Goal: Task Accomplishment & Management: Manage account settings

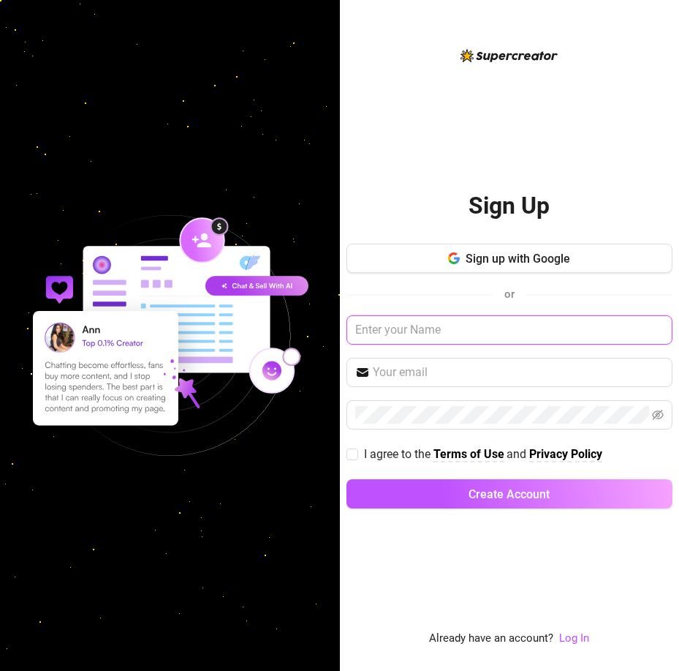
click at [435, 331] on input "text" at bounding box center [510, 329] width 326 height 29
type input "[PERSON_NAME][EMAIL_ADDRESS][DOMAIN_NAME]"
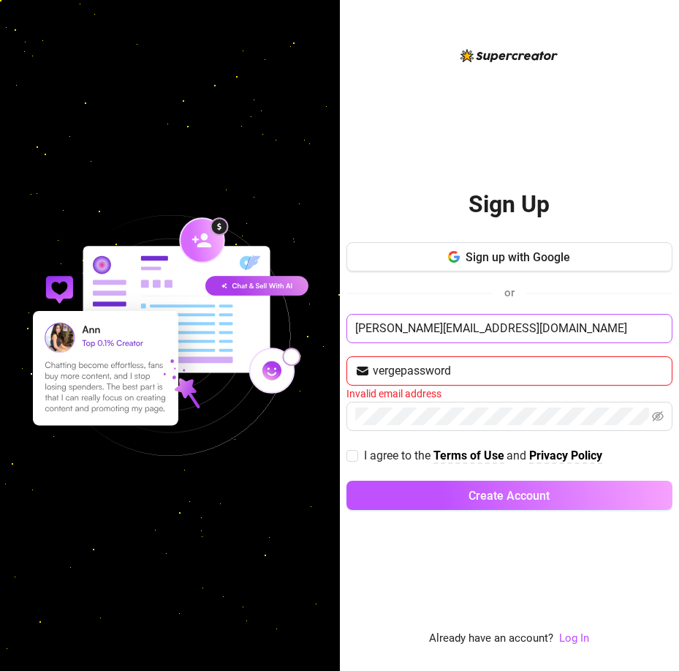
type input "vergepassword"
click at [347, 480] on button "Create Account" at bounding box center [510, 494] width 326 height 29
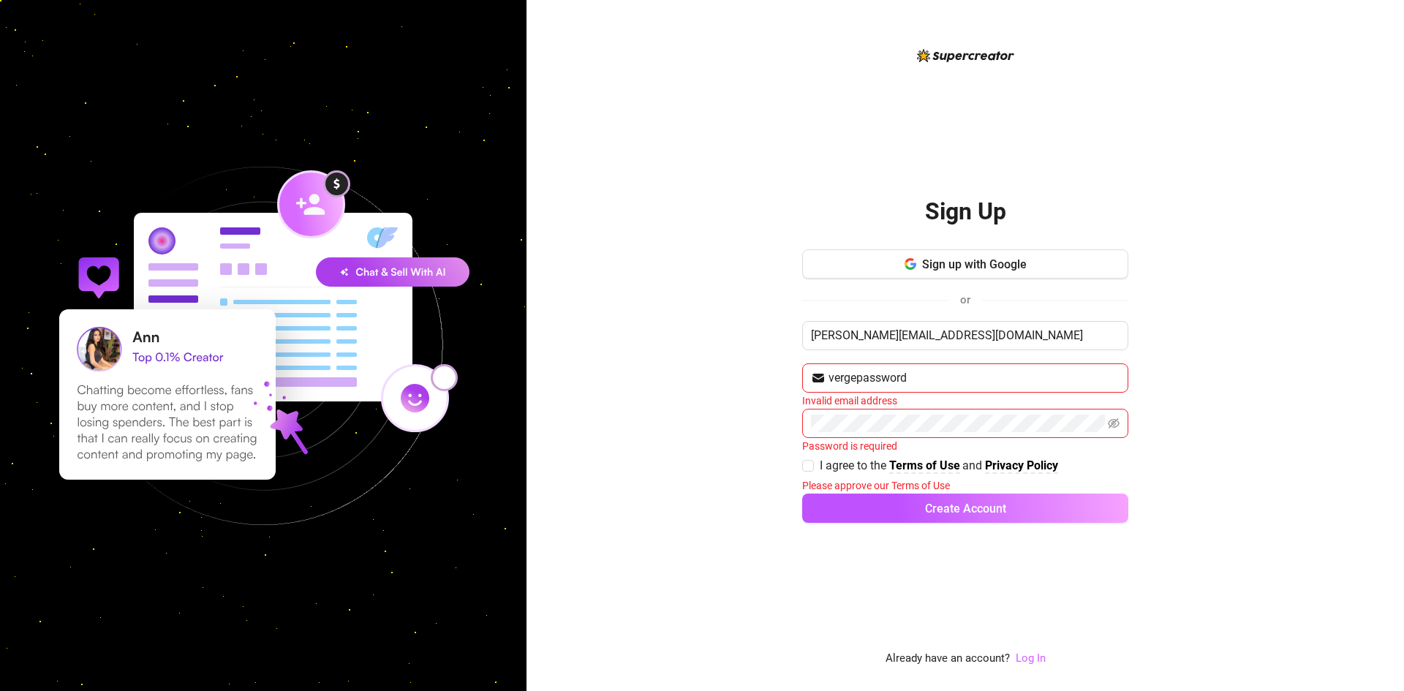
click at [679, 659] on link "Log In" at bounding box center [1031, 658] width 30 height 13
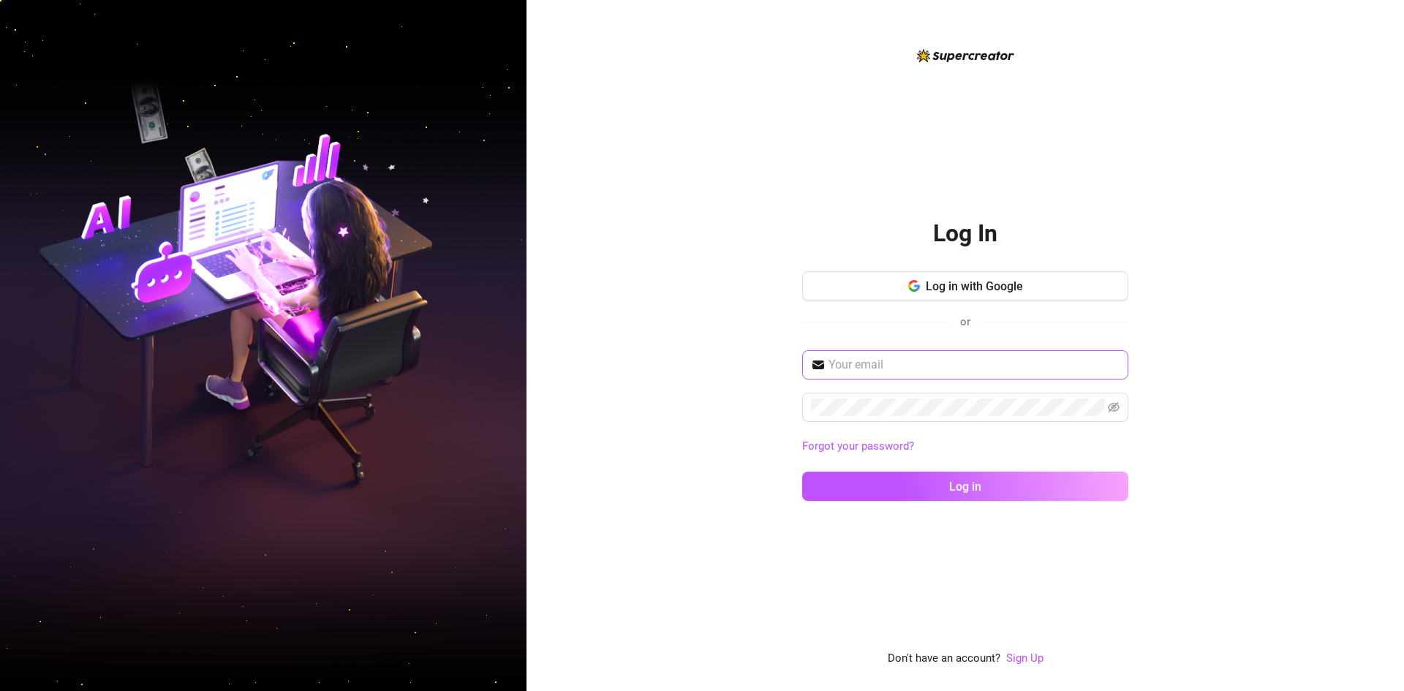
click at [679, 354] on span at bounding box center [965, 364] width 326 height 29
click at [679, 363] on input "text" at bounding box center [974, 365] width 291 height 18
type input "[PERSON_NAME][EMAIL_ADDRESS][DOMAIN_NAME]"
click at [679, 472] on button "Log in" at bounding box center [965, 486] width 326 height 29
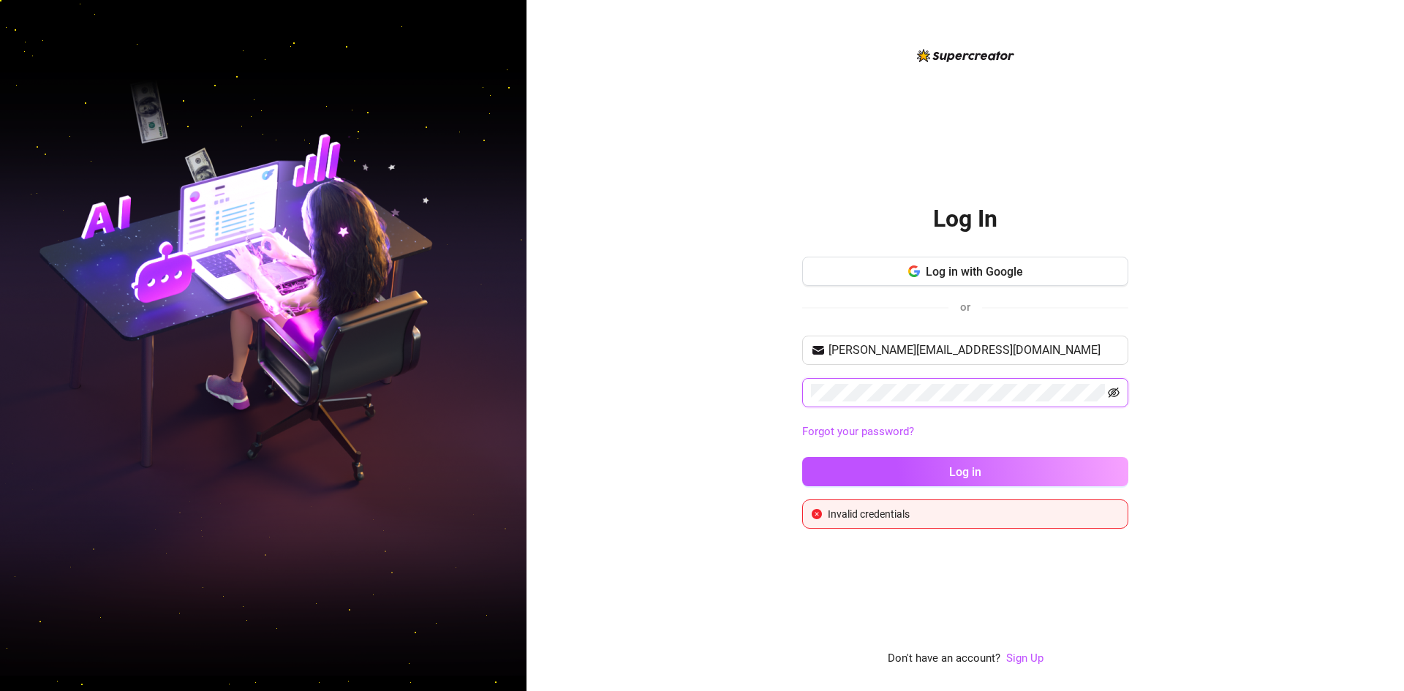
click at [679, 391] on icon "eye-invisible" at bounding box center [1114, 393] width 12 height 10
click at [679, 457] on button "Log in" at bounding box center [965, 471] width 326 height 29
click at [679, 271] on span "Log in with Google" at bounding box center [974, 272] width 97 height 14
click at [679, 268] on button "Log in with Google" at bounding box center [965, 271] width 326 height 29
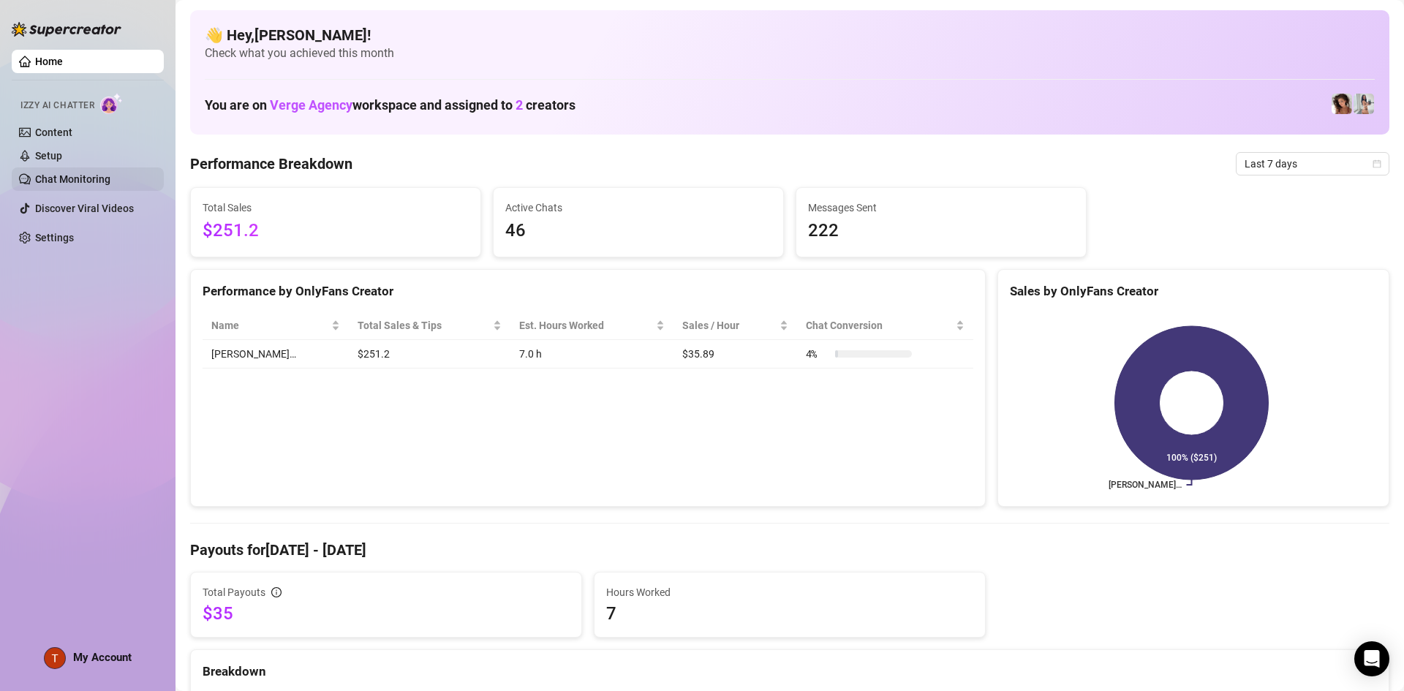
click at [56, 179] on link "Chat Monitoring" at bounding box center [72, 179] width 75 height 12
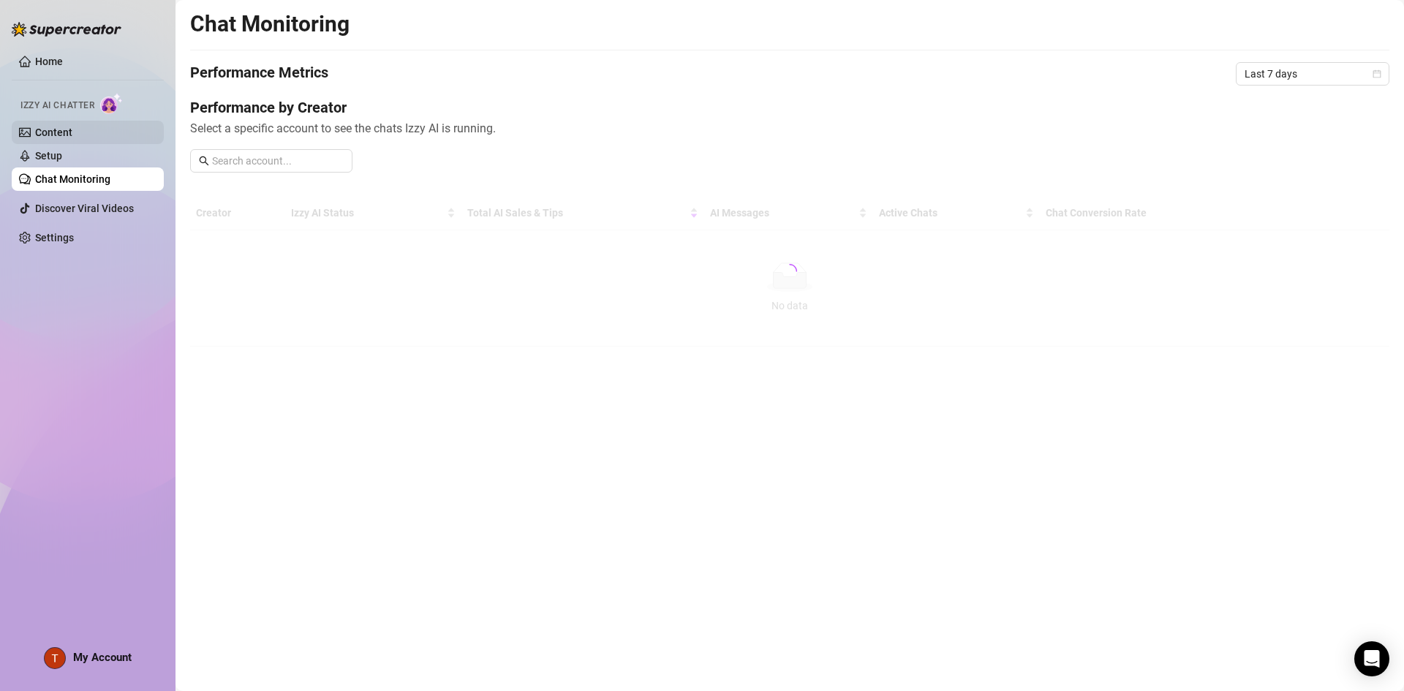
click at [58, 127] on link "Content" at bounding box center [53, 133] width 37 height 12
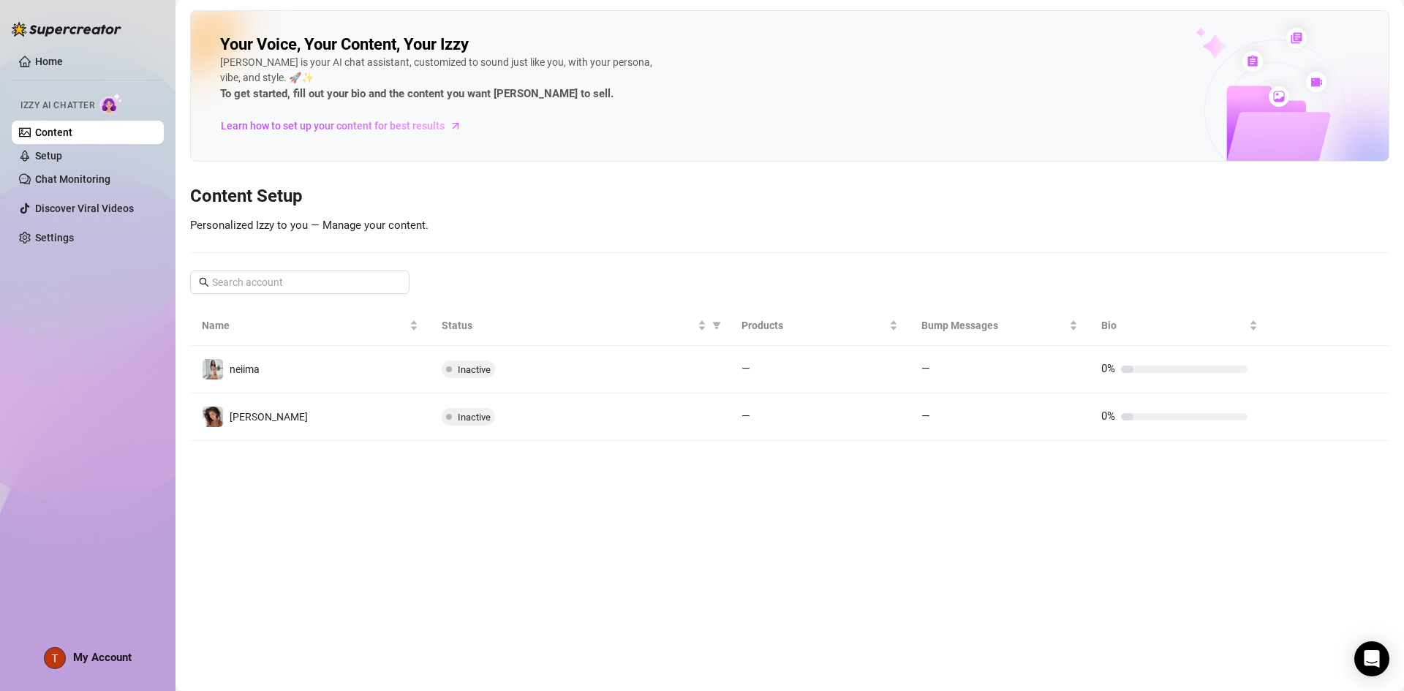
click at [263, 358] on td "neiima" at bounding box center [310, 370] width 240 height 48
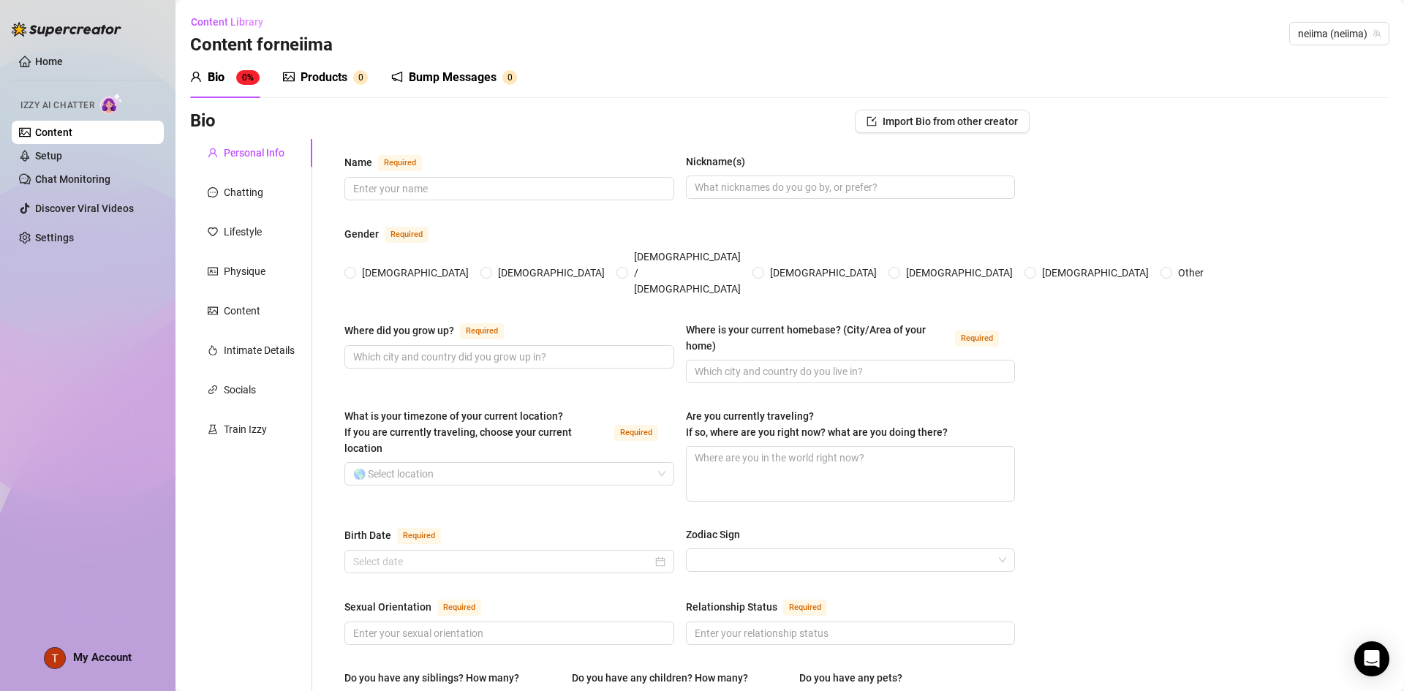
click at [72, 132] on link "Content" at bounding box center [53, 133] width 37 height 12
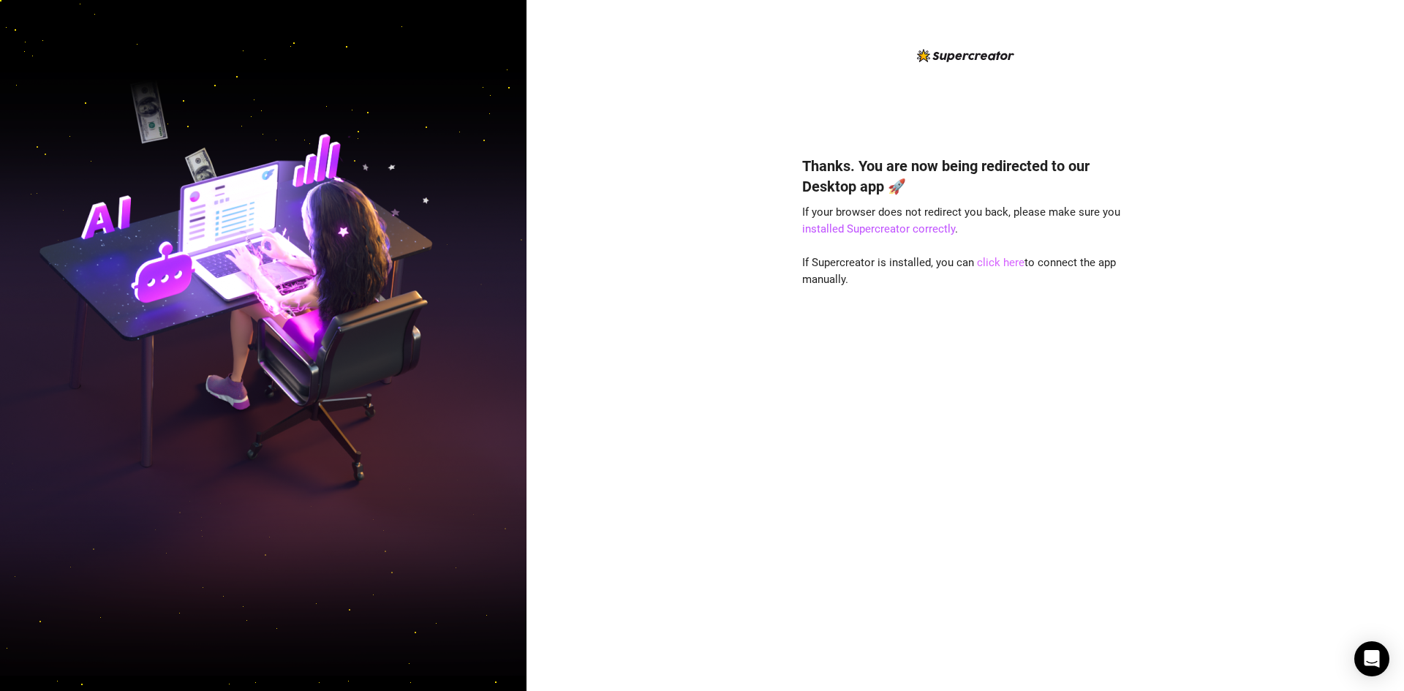
click at [989, 261] on link "click here" at bounding box center [1001, 262] width 48 height 13
